Goal: Task Accomplishment & Management: Manage account settings

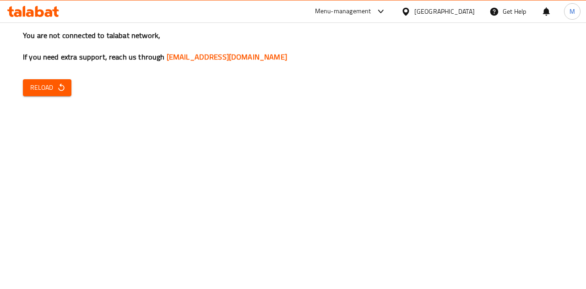
click at [371, 7] on div "Menu-management" at bounding box center [343, 11] width 56 height 11
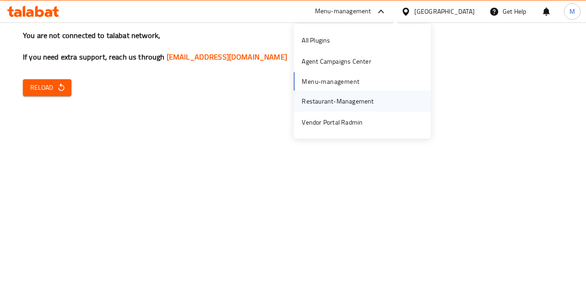
click at [370, 101] on div "Restaurant-Management" at bounding box center [338, 101] width 72 height 10
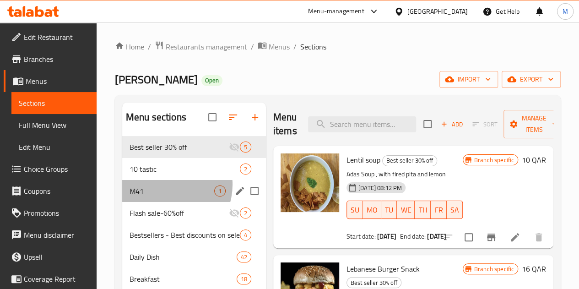
click at [165, 198] on div "M41 1" at bounding box center [194, 191] width 144 height 22
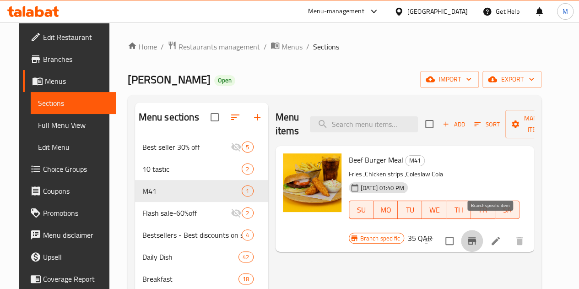
click at [483, 230] on button "Branch-specific-item" at bounding box center [472, 241] width 22 height 22
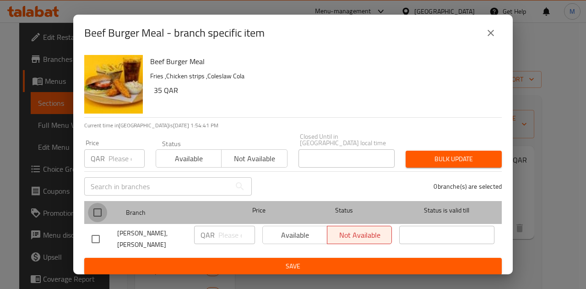
click at [92, 211] on input "checkbox" at bounding box center [97, 212] width 19 height 19
checkbox input "true"
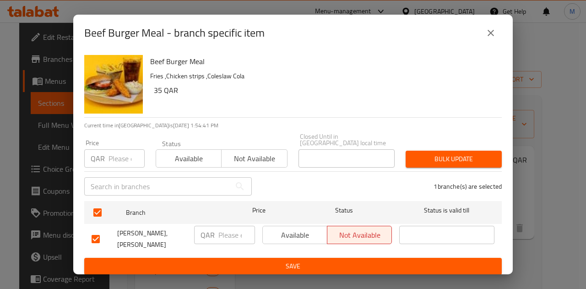
click at [295, 229] on span "Available" at bounding box center [295, 235] width 57 height 13
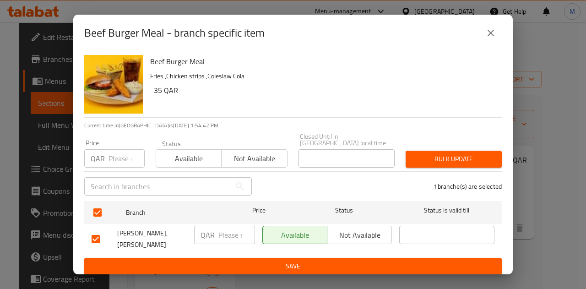
click at [267, 261] on span "Save" at bounding box center [293, 266] width 403 height 11
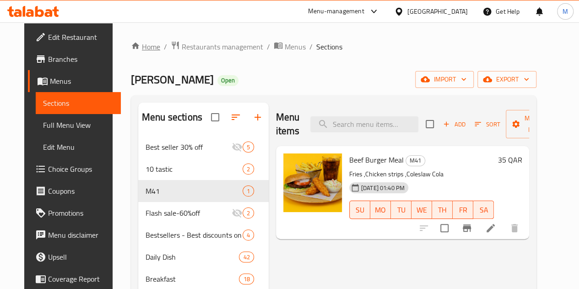
click at [131, 50] on link "Home" at bounding box center [145, 46] width 29 height 11
